Goal: Information Seeking & Learning: Learn about a topic

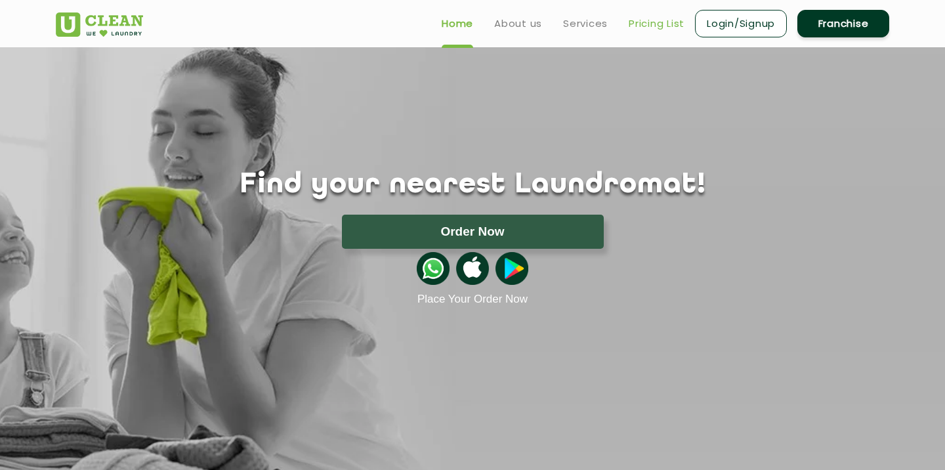
click at [666, 22] on link "Pricing List" at bounding box center [656, 24] width 56 height 16
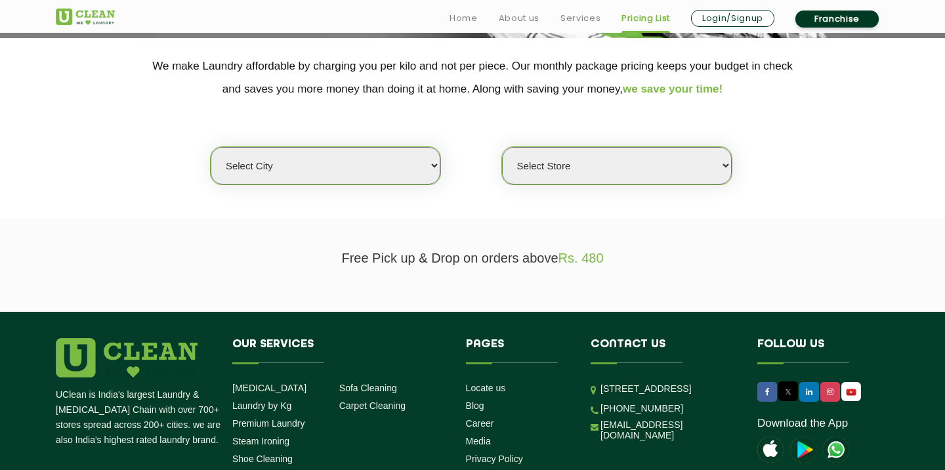
scroll to position [291, 0]
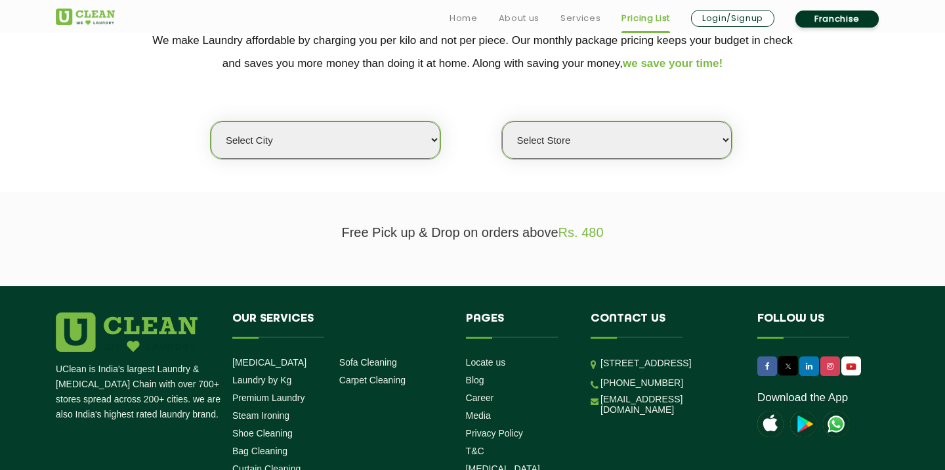
click at [416, 148] on select "Select city [GEOGRAPHIC_DATA] [GEOGRAPHIC_DATA] [GEOGRAPHIC_DATA] [GEOGRAPHIC_D…" at bounding box center [326, 139] width 230 height 37
select select "1"
click at [211, 121] on select "Select city [GEOGRAPHIC_DATA] [GEOGRAPHIC_DATA] [GEOGRAPHIC_DATA] [GEOGRAPHIC_D…" at bounding box center [326, 139] width 230 height 37
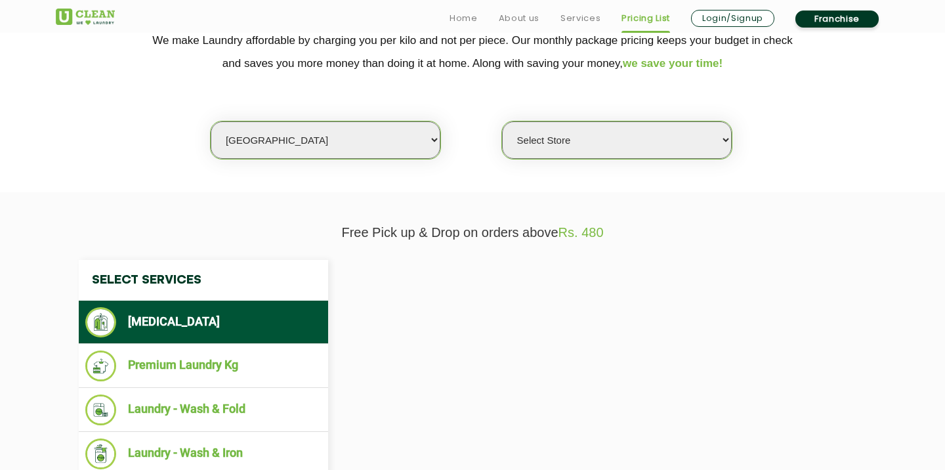
click at [596, 115] on div "Select city [GEOGRAPHIC_DATA] [GEOGRAPHIC_DATA] [GEOGRAPHIC_DATA] [GEOGRAPHIC_D…" at bounding box center [472, 117] width 853 height 85
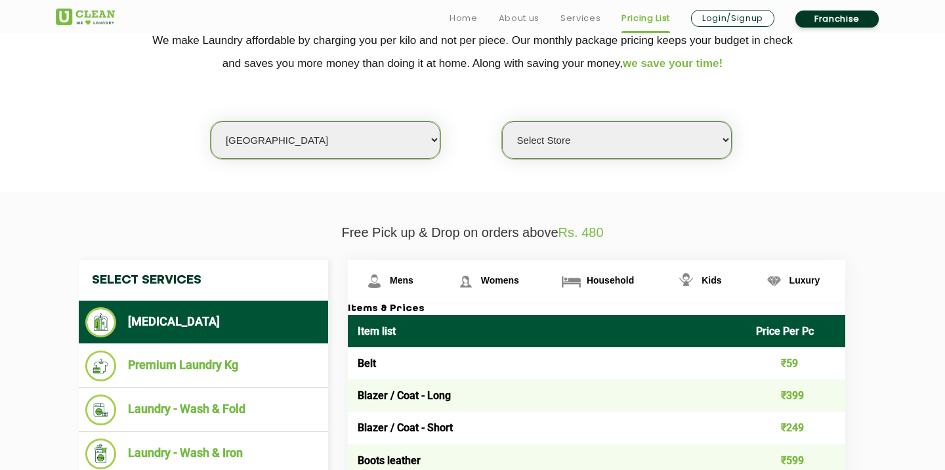
click at [585, 142] on select "Select Store [GEOGRAPHIC_DATA] [GEOGRAPHIC_DATA] 2 [GEOGRAPHIC_DATA] [PERSON_NA…" at bounding box center [617, 139] width 230 height 37
select select "2"
click at [502, 121] on select "Select Store [GEOGRAPHIC_DATA] [GEOGRAPHIC_DATA] 2 [GEOGRAPHIC_DATA] [PERSON_NA…" at bounding box center [617, 139] width 230 height 37
click at [769, 162] on section "We make Laundry affordable by charging you per kilo and not per piece. Our mont…" at bounding box center [472, 102] width 945 height 180
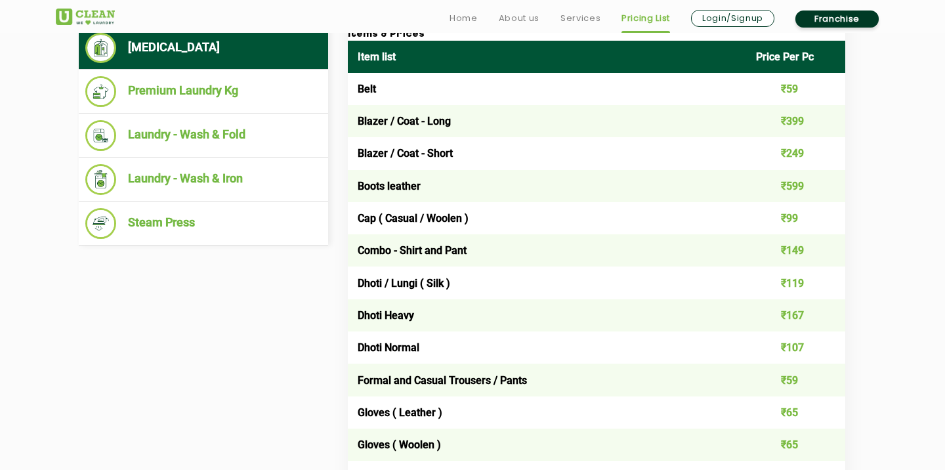
scroll to position [595, 0]
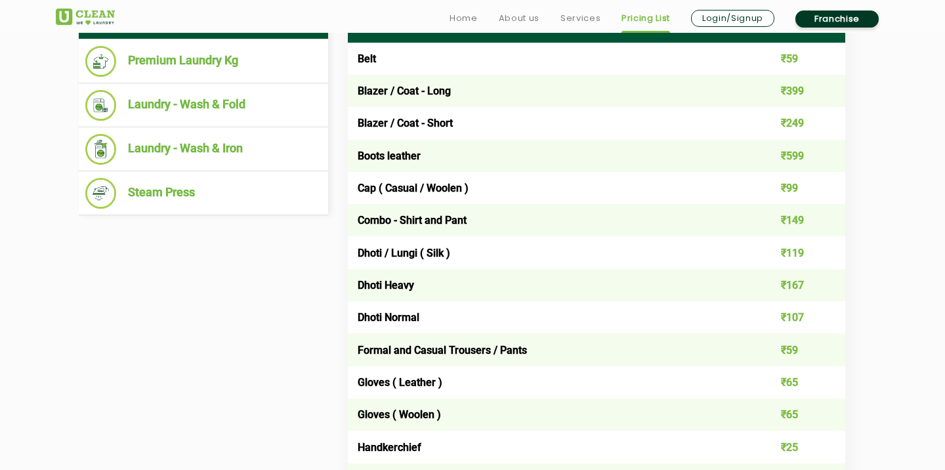
click at [479, 218] on td "Combo - Shirt and Pant" at bounding box center [547, 220] width 398 height 32
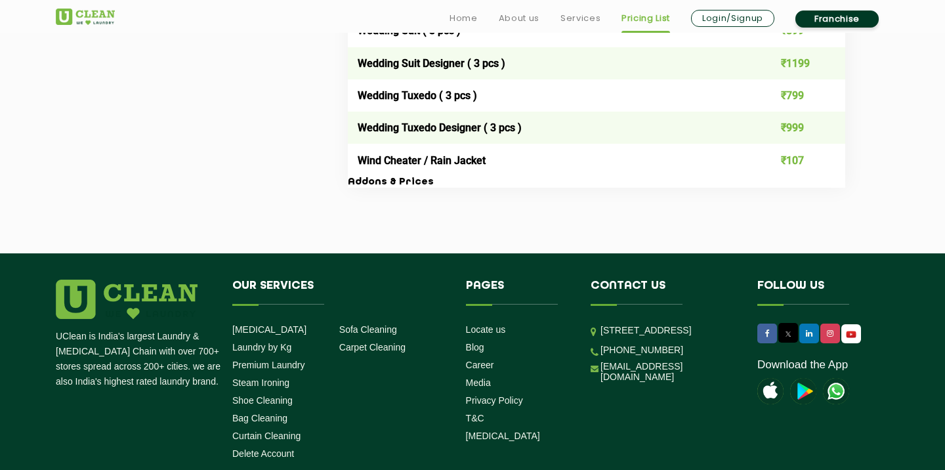
scroll to position [2852, 0]
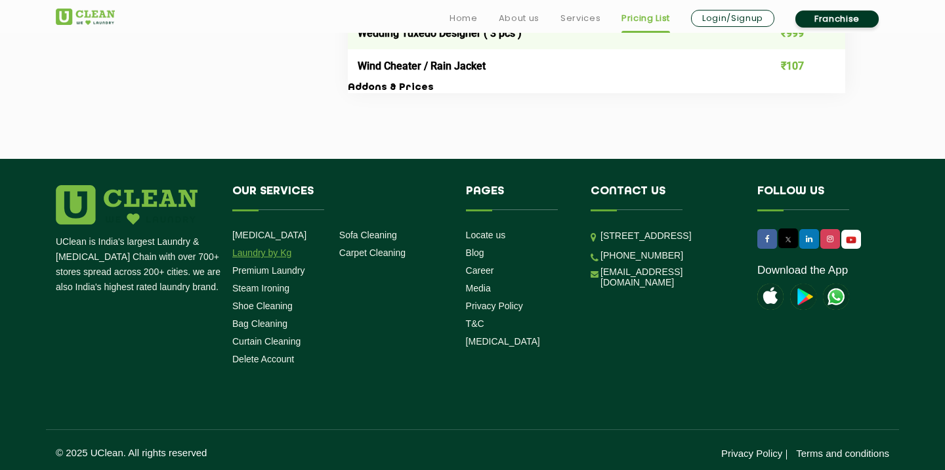
click at [276, 247] on link "Laundry by Kg" at bounding box center [261, 252] width 59 height 10
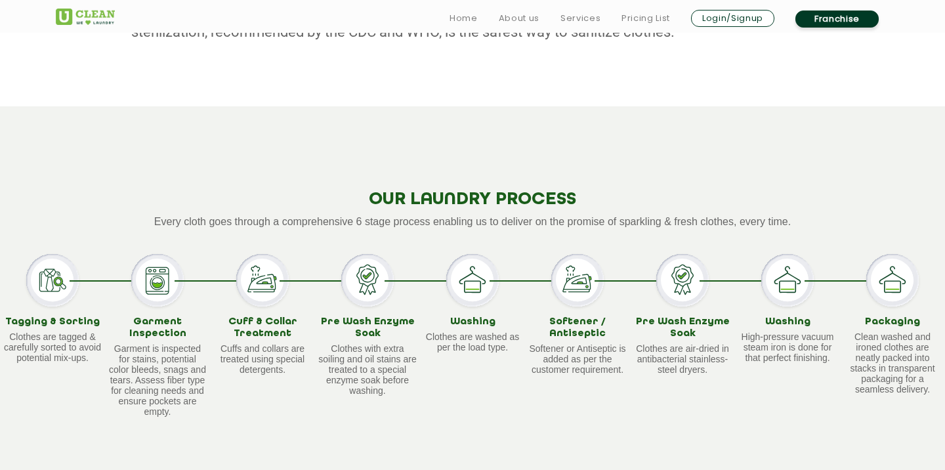
scroll to position [1254, 0]
